Goal: Contribute content

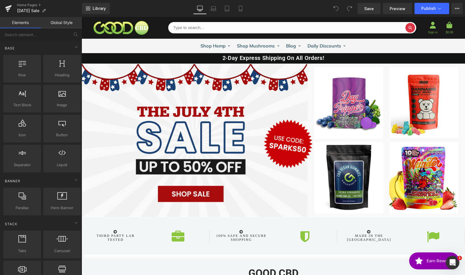
click at [241, 166] on div "Text Block" at bounding box center [274, 140] width 384 height 153
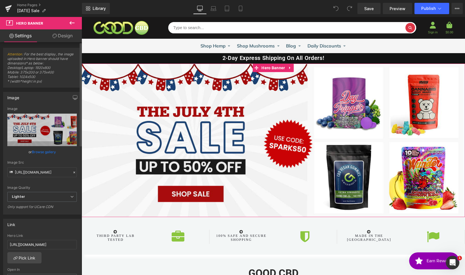
click at [46, 152] on link "Browse gallery" at bounding box center [44, 152] width 24 height 10
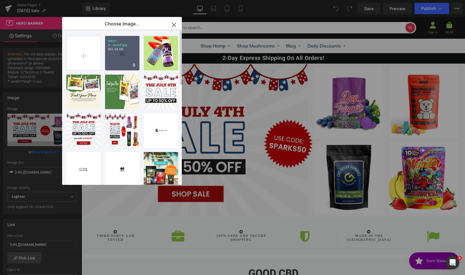
click at [116, 54] on div "labor-d...dcbd.jpg 185.34 KB" at bounding box center [122, 53] width 34 height 34
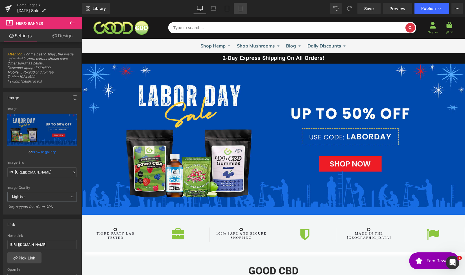
click at [240, 9] on icon at bounding box center [241, 9] width 6 height 6
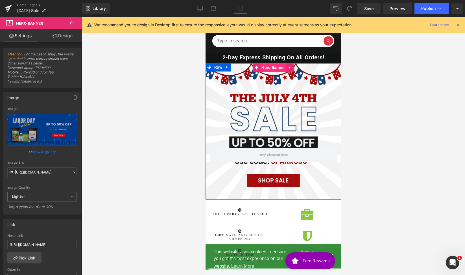
click at [267, 69] on span "Hero Banner" at bounding box center [273, 67] width 26 height 8
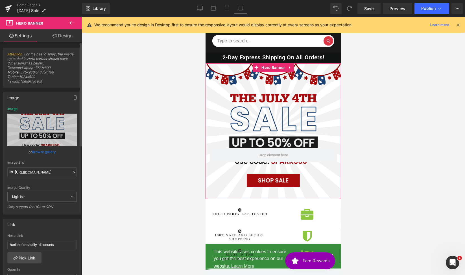
click at [42, 152] on link "Browse gallery" at bounding box center [44, 152] width 24 height 10
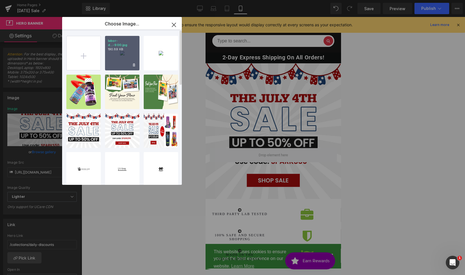
click at [115, 52] on div "labor-d...-900.jpg 190.89 KB" at bounding box center [122, 53] width 34 height 34
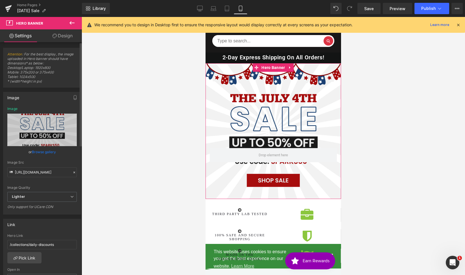
click at [46, 149] on link "Browse gallery" at bounding box center [44, 152] width 24 height 10
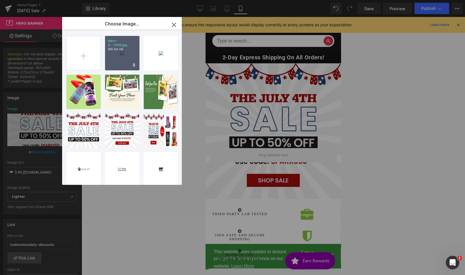
click at [112, 40] on p "labor-d...-900.jpg" at bounding box center [122, 43] width 29 height 8
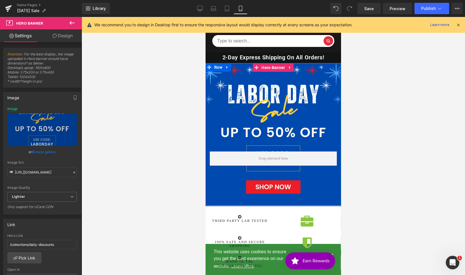
scroll to position [195, 0]
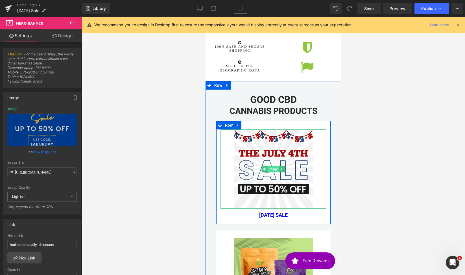
click at [269, 169] on span "Image" at bounding box center [273, 168] width 12 height 7
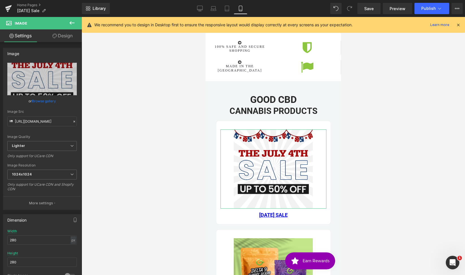
click at [47, 102] on link "Browse gallery" at bounding box center [44, 101] width 24 height 10
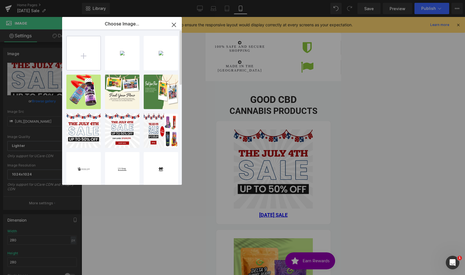
type input "C:\fakepath\[DATE]-sale-banner-goodcbd-2025.png"
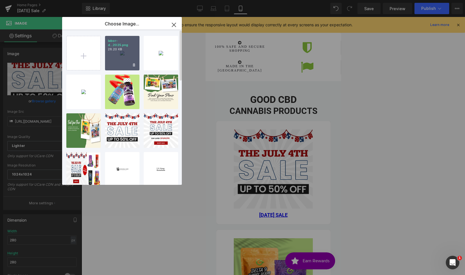
click at [112, 52] on div "labor-d...2025.png 28.20 KB" at bounding box center [122, 53] width 34 height 34
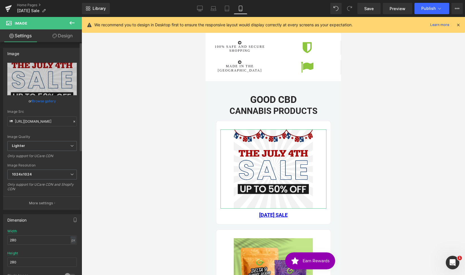
click at [49, 101] on link "Browse gallery" at bounding box center [44, 101] width 24 height 10
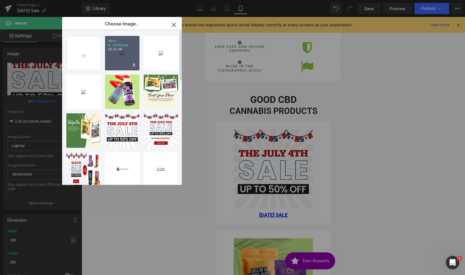
click at [108, 52] on div "labor-d...2025.png 28.20 KB" at bounding box center [122, 53] width 34 height 34
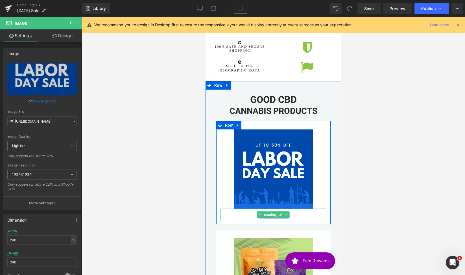
click at [263, 214] on span "Heading" at bounding box center [270, 214] width 15 height 7
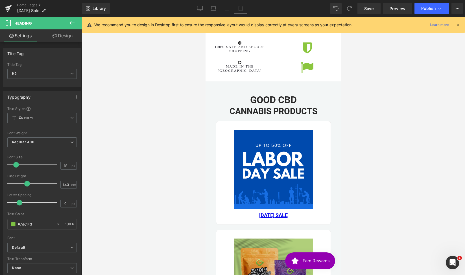
scroll to position [190, 0]
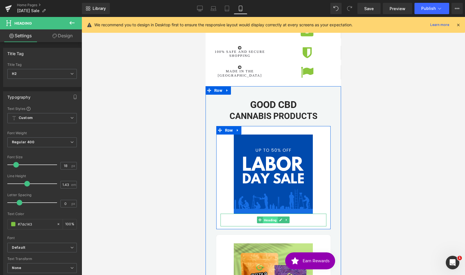
click at [266, 219] on span "Heading" at bounding box center [270, 220] width 15 height 7
click at [269, 219] on span "Heading" at bounding box center [270, 219] width 15 height 7
click at [293, 221] on h2 "[DATE] SALE" at bounding box center [274, 219] width 106 height 7
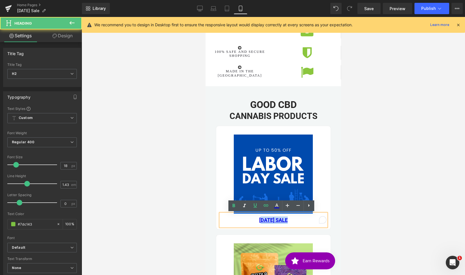
drag, startPoint x: 280, startPoint y: 219, endPoint x: 247, endPoint y: 217, distance: 33.4
click at [247, 217] on h2 "[DATE] SALE" at bounding box center [274, 219] width 106 height 7
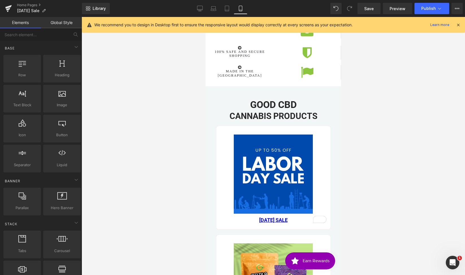
click at [361, 202] on div at bounding box center [274, 146] width 384 height 258
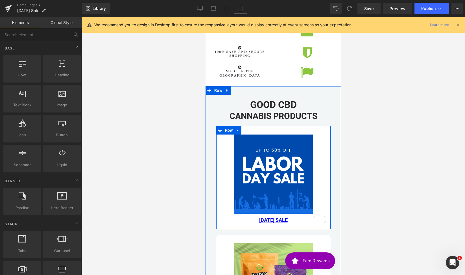
click at [288, 218] on link "[DATE] SALE" at bounding box center [273, 220] width 29 height 6
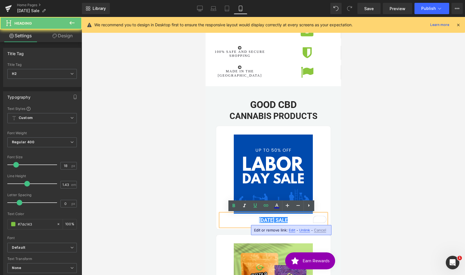
click at [292, 220] on h2 "[DATE] SALE" at bounding box center [274, 219] width 106 height 7
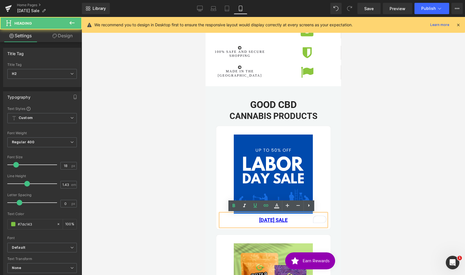
drag, startPoint x: 270, startPoint y: 220, endPoint x: 239, endPoint y: 217, distance: 31.5
click at [239, 217] on h2 "[DATE] SALE" at bounding box center [274, 219] width 106 height 7
click at [266, 206] on icon at bounding box center [266, 205] width 7 height 7
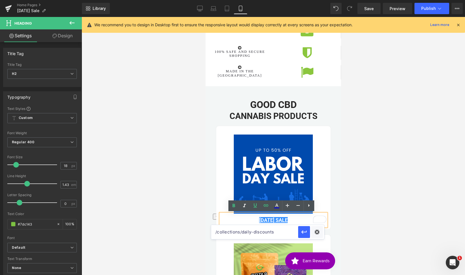
click at [395, 207] on div at bounding box center [274, 146] width 384 height 258
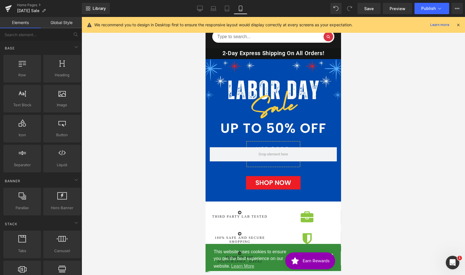
scroll to position [0, 0]
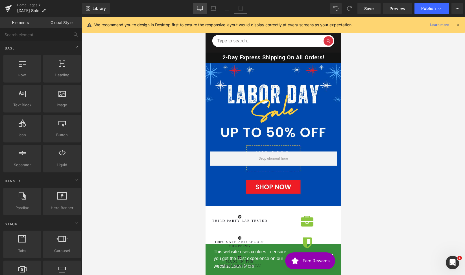
click at [201, 11] on icon at bounding box center [200, 9] width 6 height 6
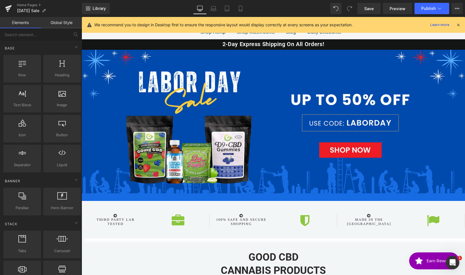
scroll to position [30, 0]
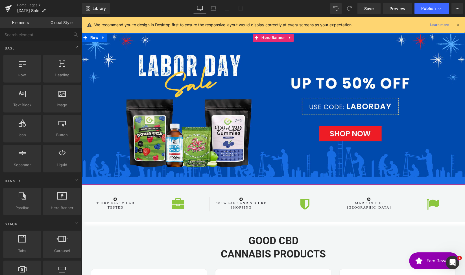
click at [247, 137] on div "Text Block" at bounding box center [274, 108] width 384 height 151
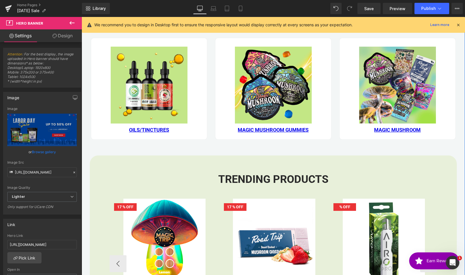
scroll to position [461, 0]
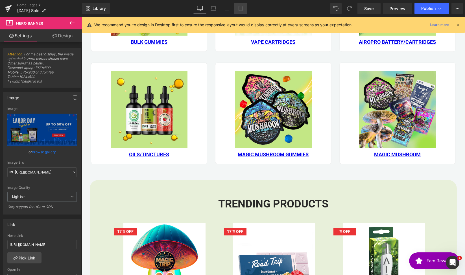
click at [243, 6] on icon at bounding box center [241, 9] width 6 height 6
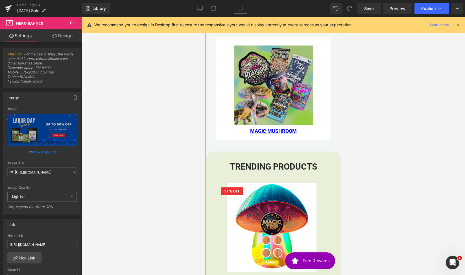
scroll to position [1189, 0]
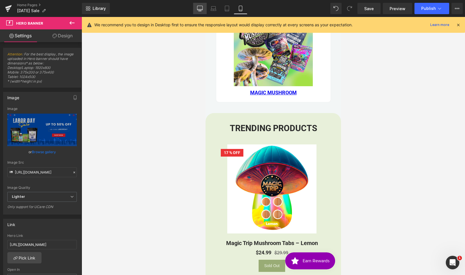
click at [203, 11] on icon at bounding box center [200, 9] width 6 height 6
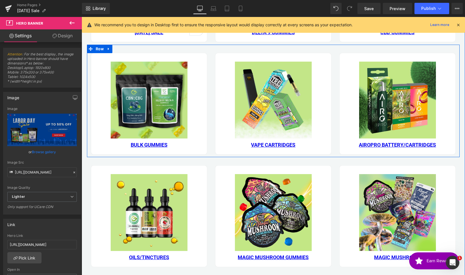
scroll to position [462, 0]
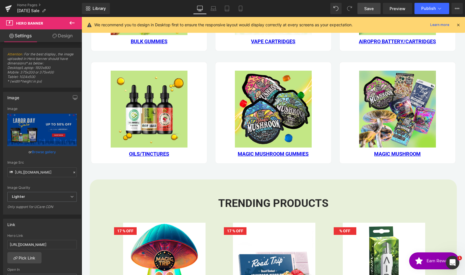
click at [369, 9] on span "Save" at bounding box center [369, 9] width 10 height 6
